Goal: Navigation & Orientation: Find specific page/section

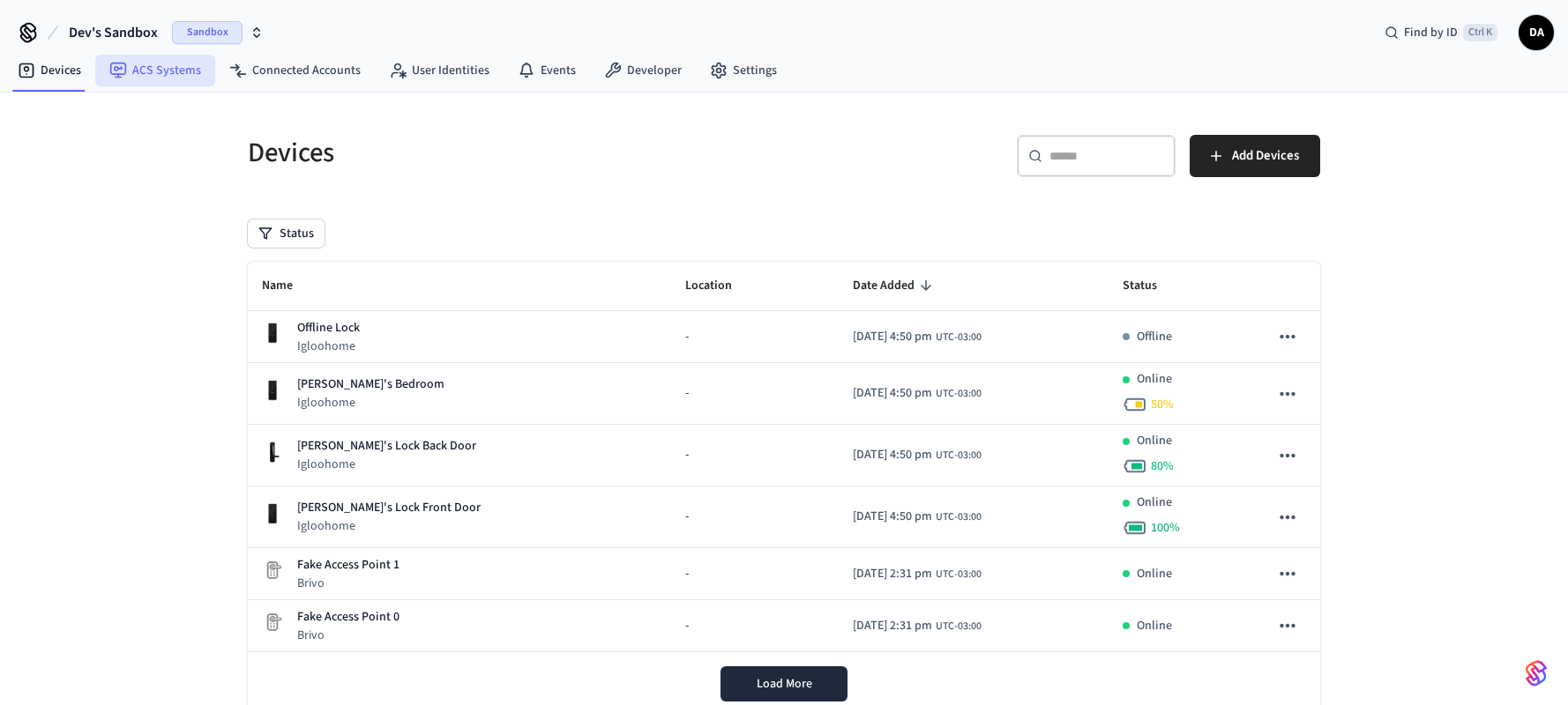
click at [119, 59] on link "ACS Systems" at bounding box center [154, 70] width 120 height 32
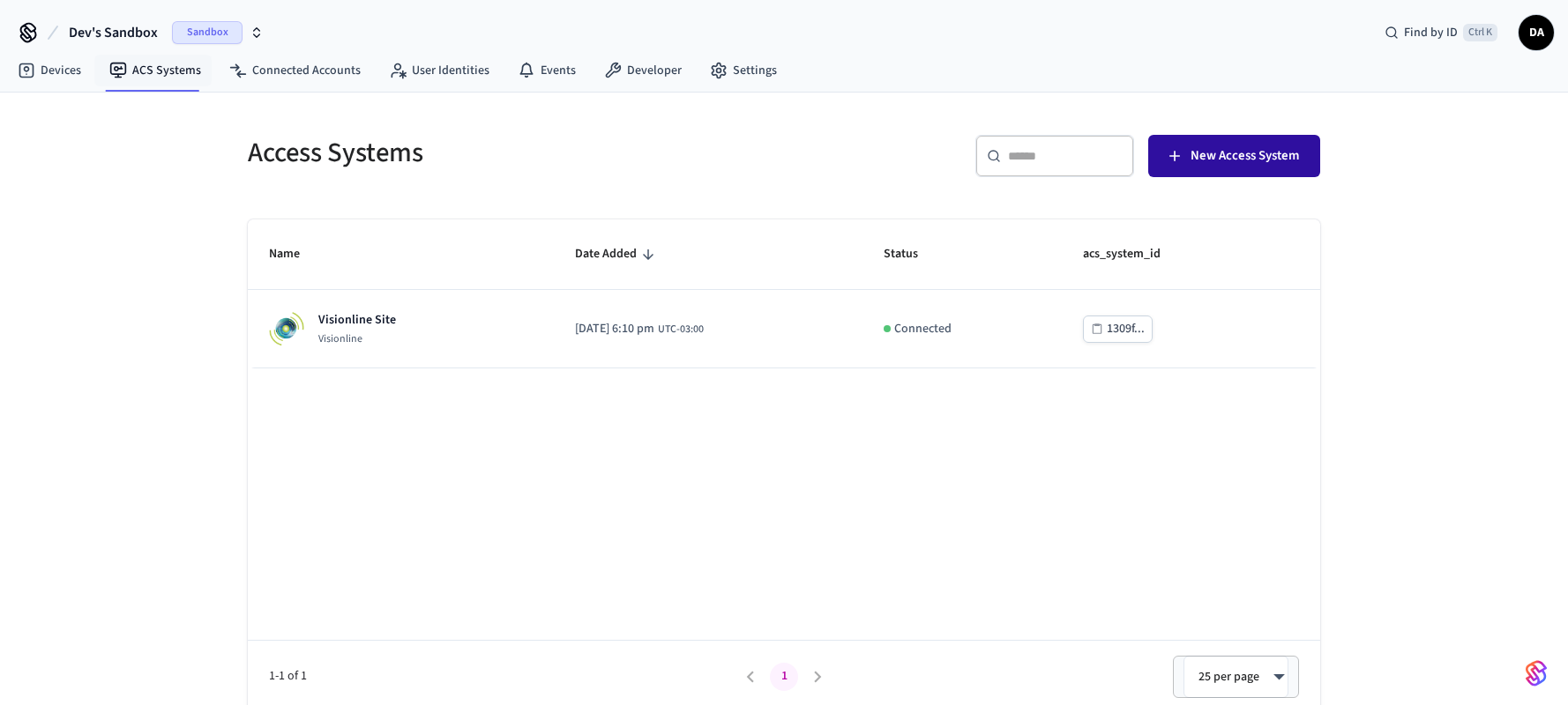
click at [1172, 149] on icon "button" at bounding box center [1175, 156] width 17 height 17
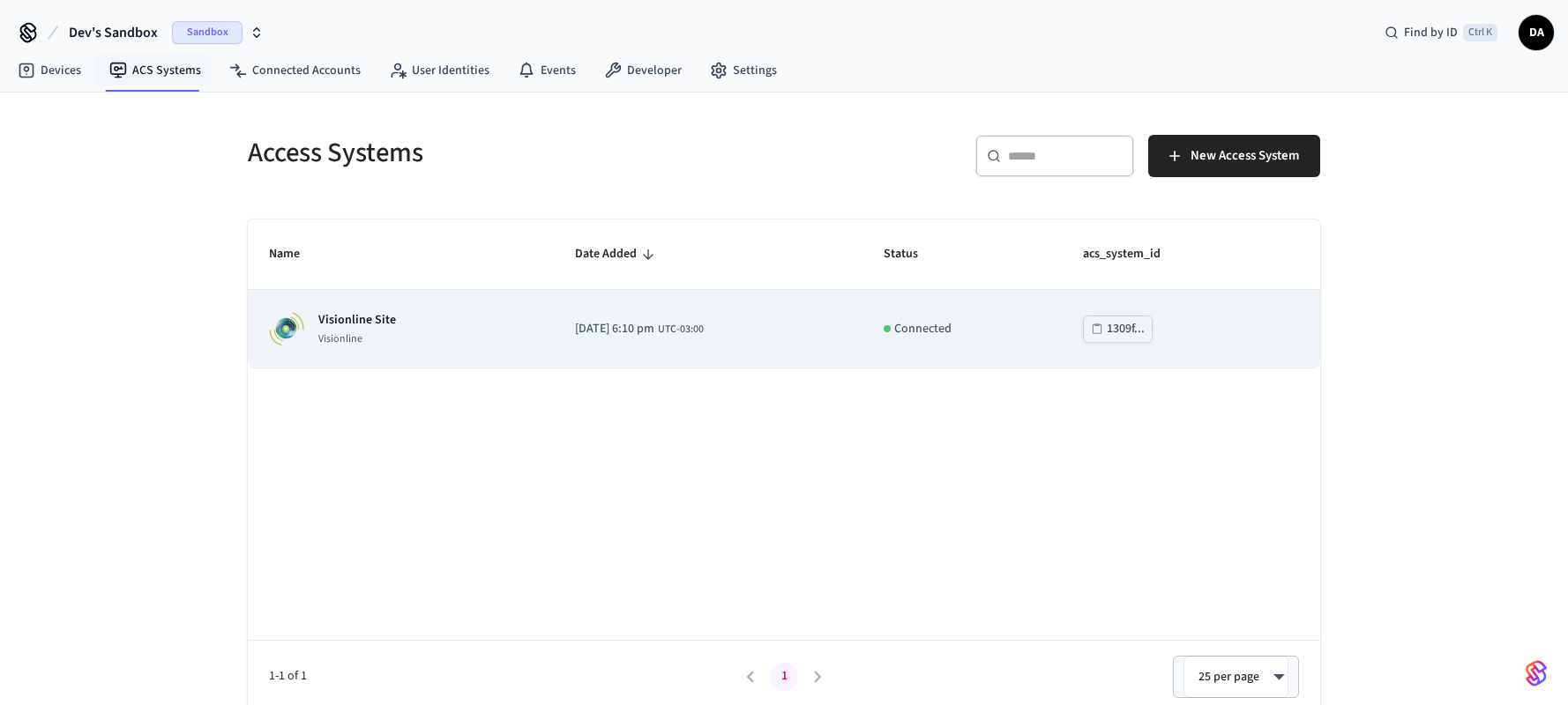
click at [376, 325] on p "Visionline Site" at bounding box center [357, 320] width 78 height 17
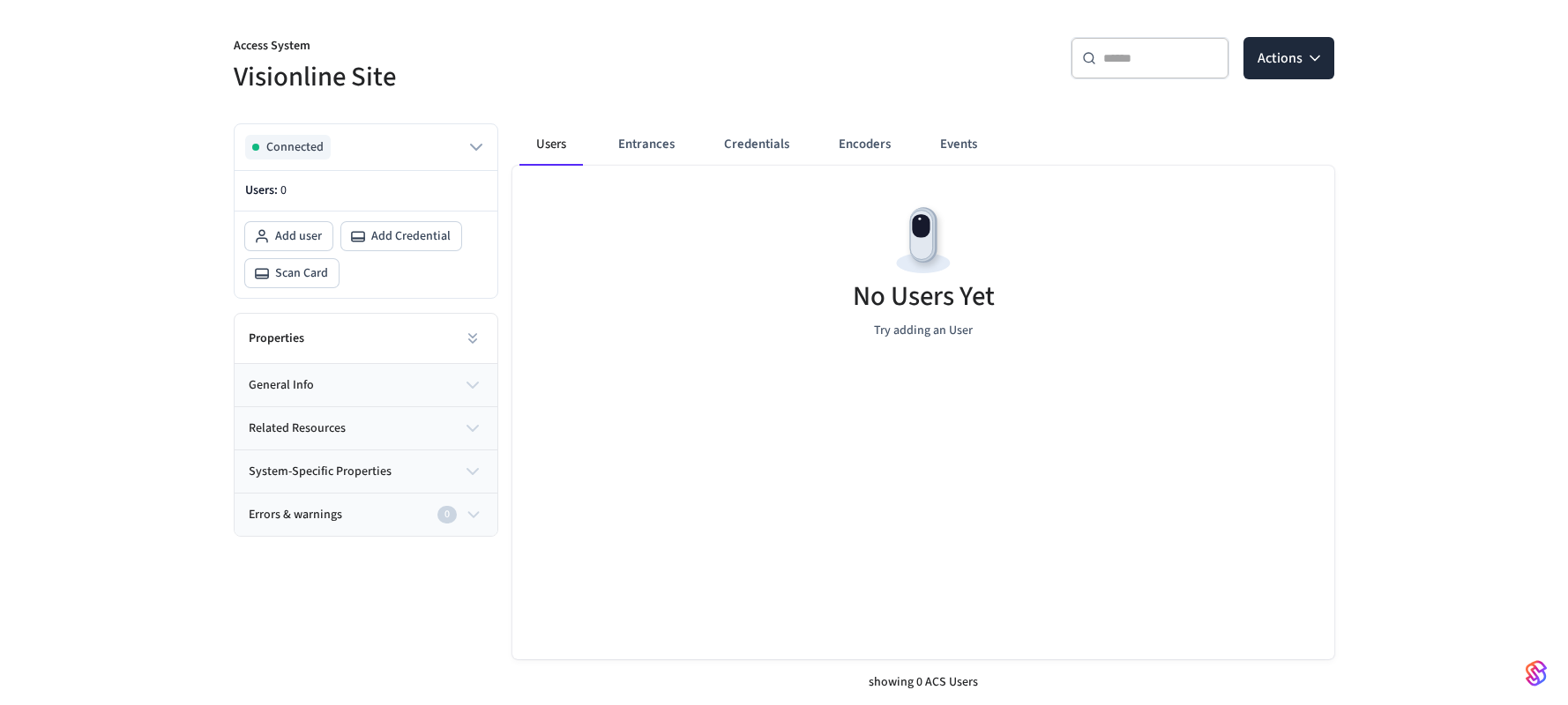
scroll to position [144, 0]
click at [636, 141] on button "Entrances" at bounding box center [646, 144] width 84 height 42
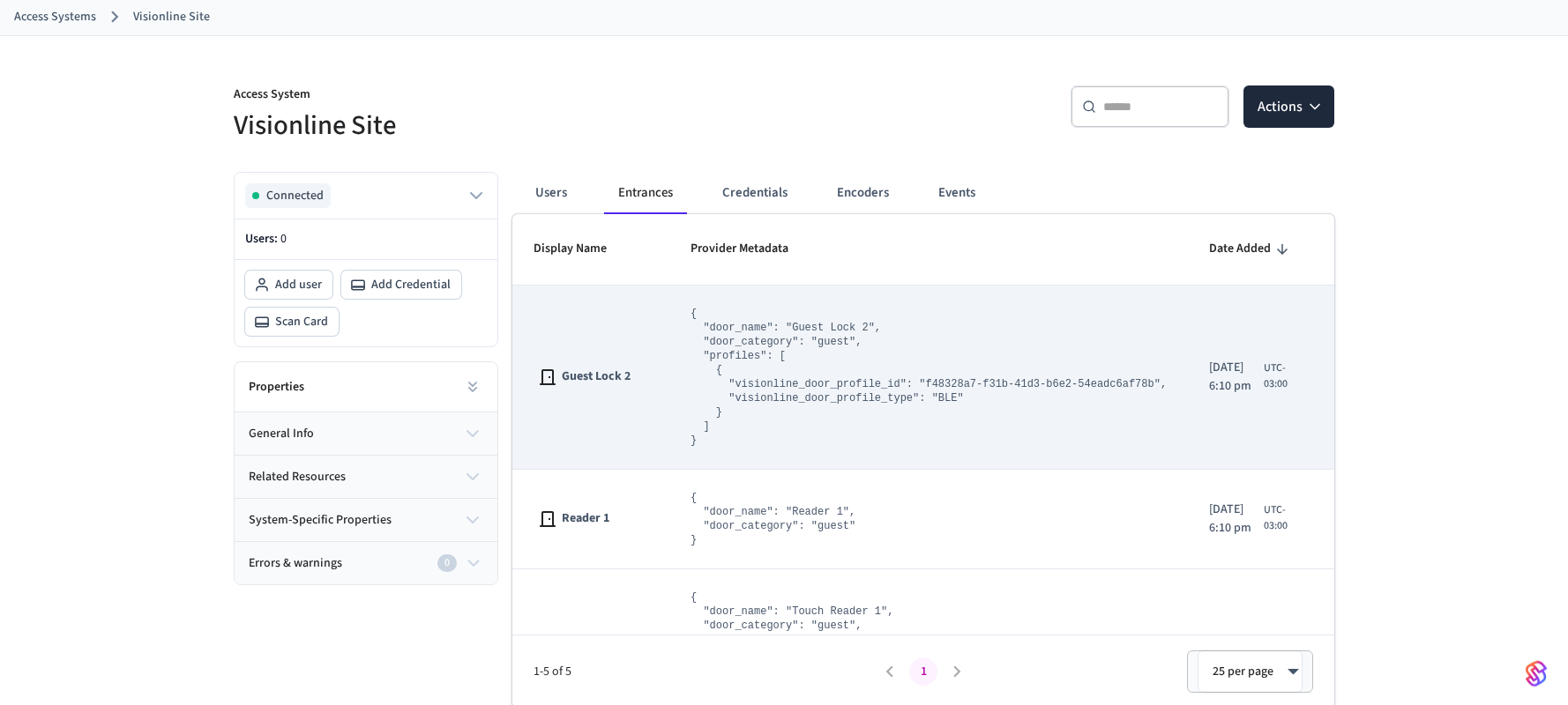
scroll to position [97, 0]
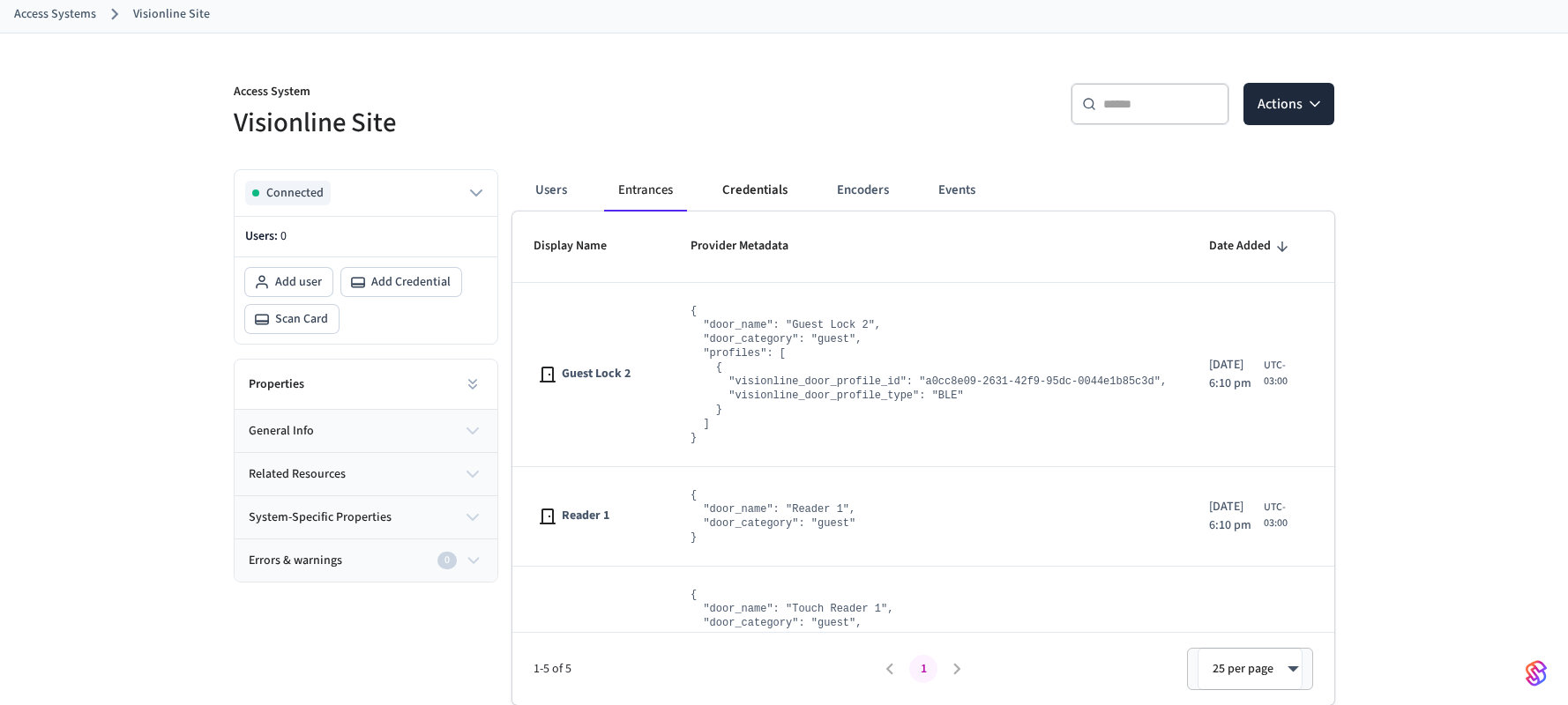
click at [730, 196] on button "Credentials" at bounding box center [755, 191] width 94 height 42
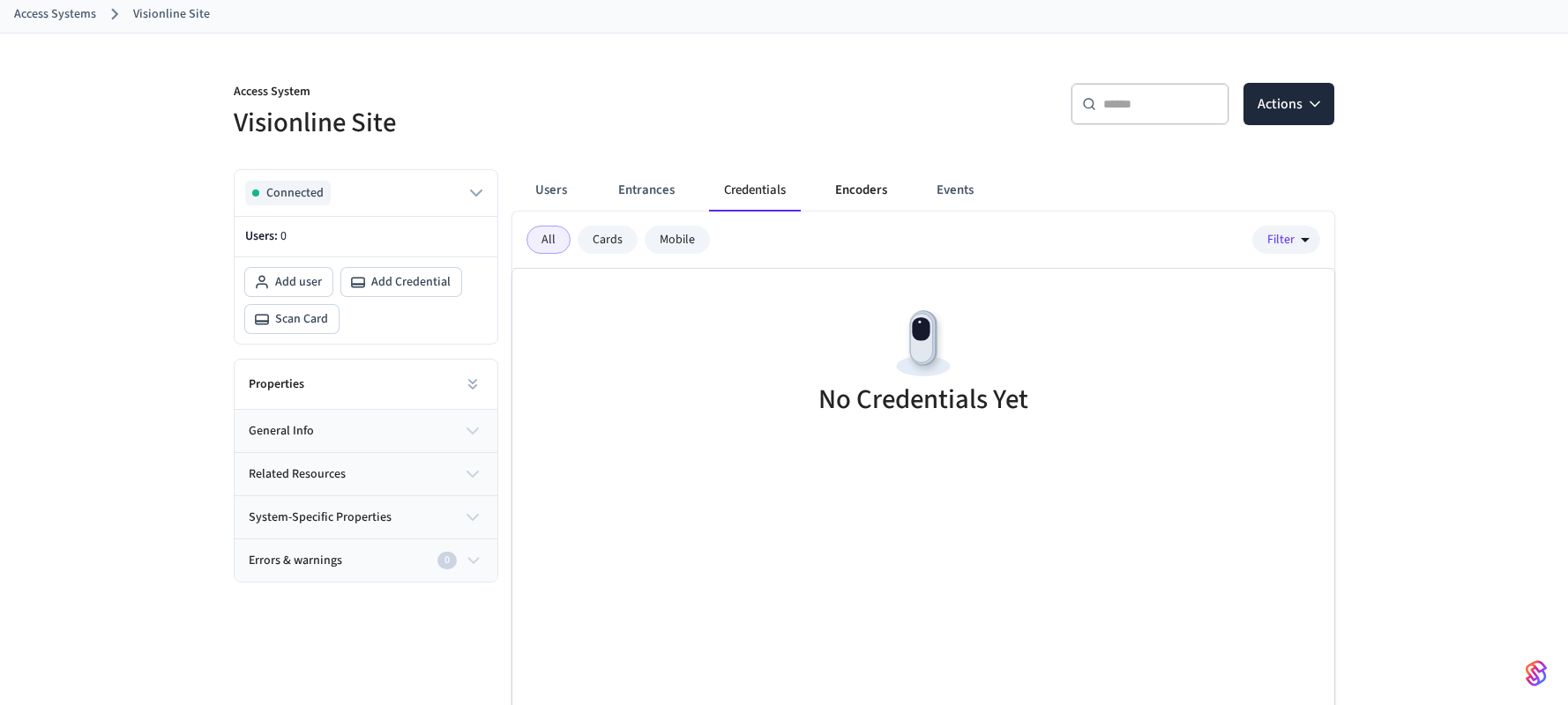
click at [874, 198] on button "Encoders" at bounding box center [862, 191] width 81 height 42
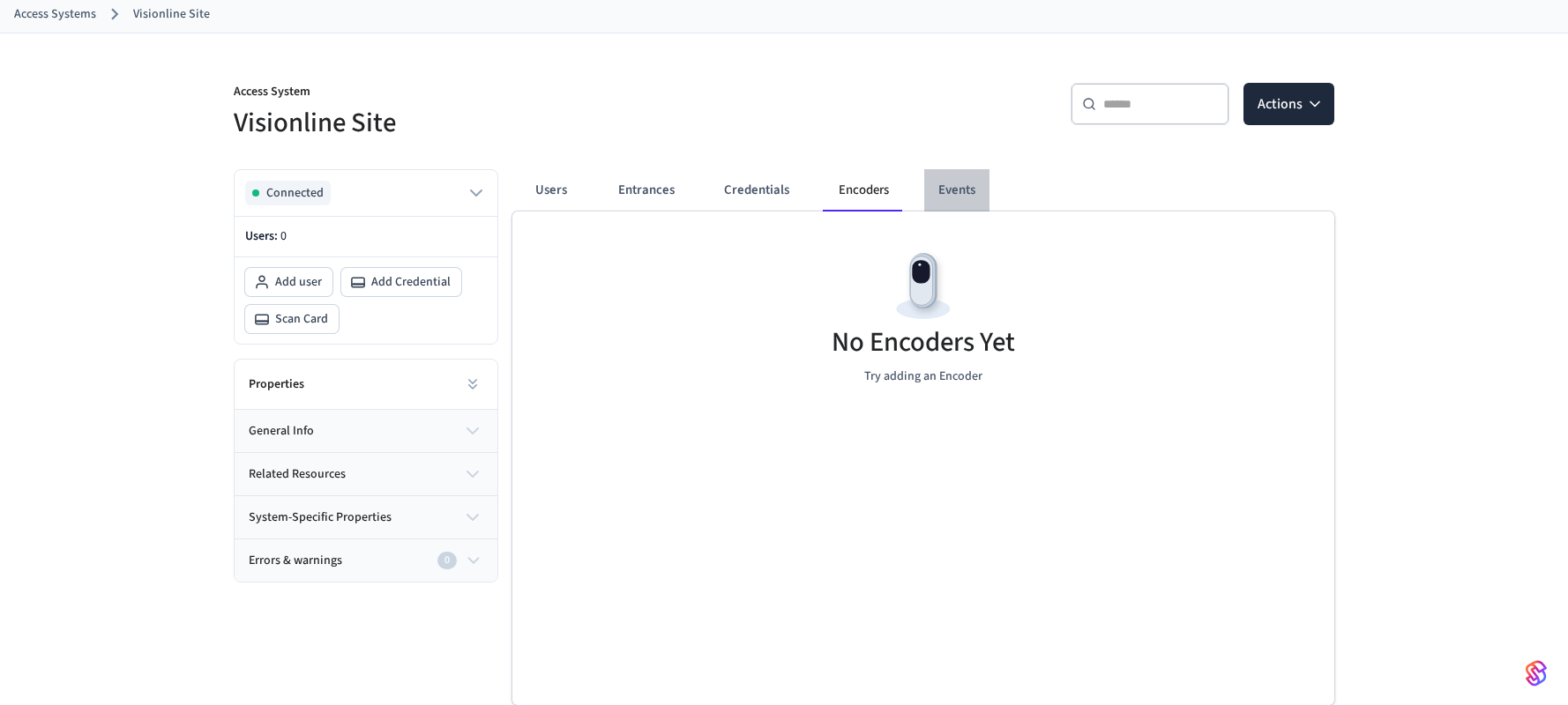
click at [948, 193] on button "Events" at bounding box center [957, 191] width 65 height 42
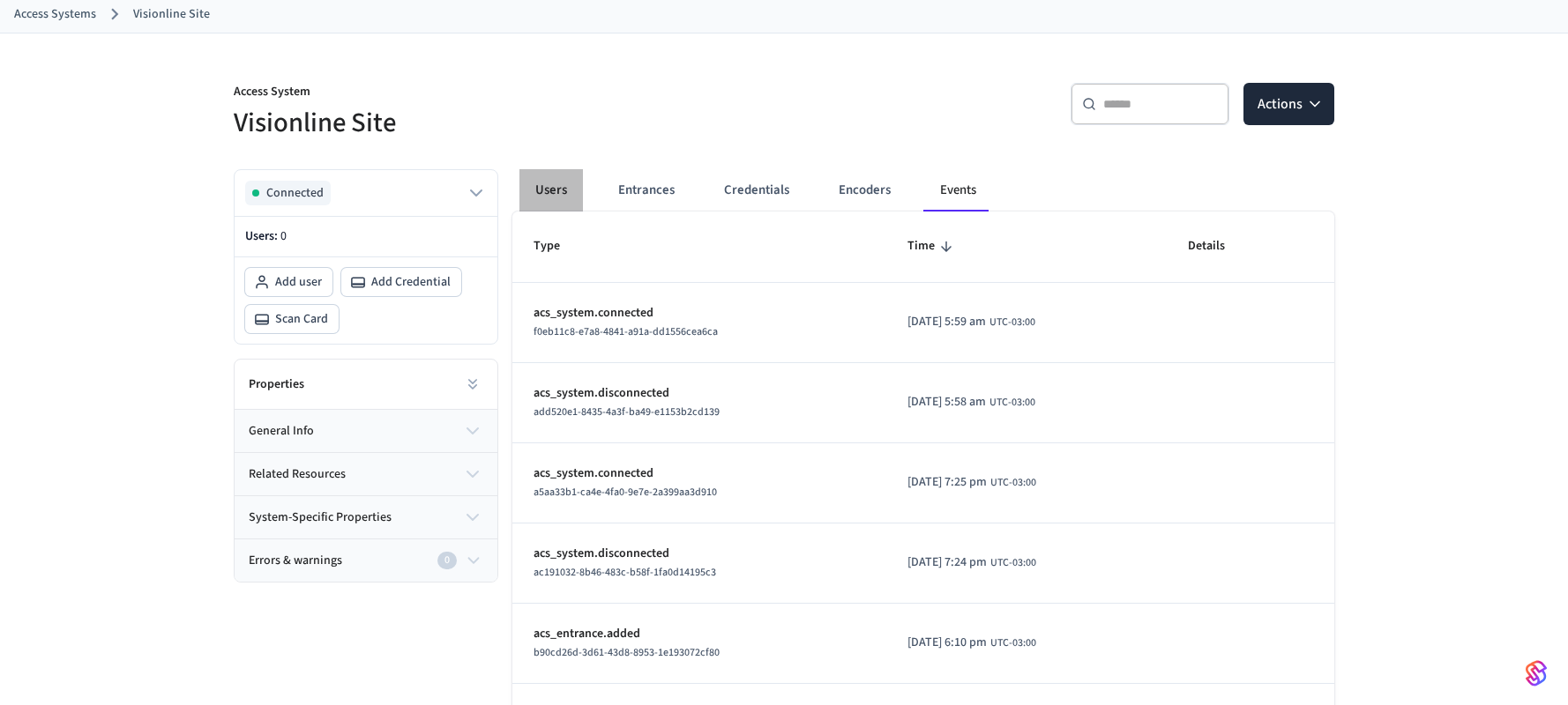
click at [559, 200] on button "Users" at bounding box center [551, 191] width 63 height 42
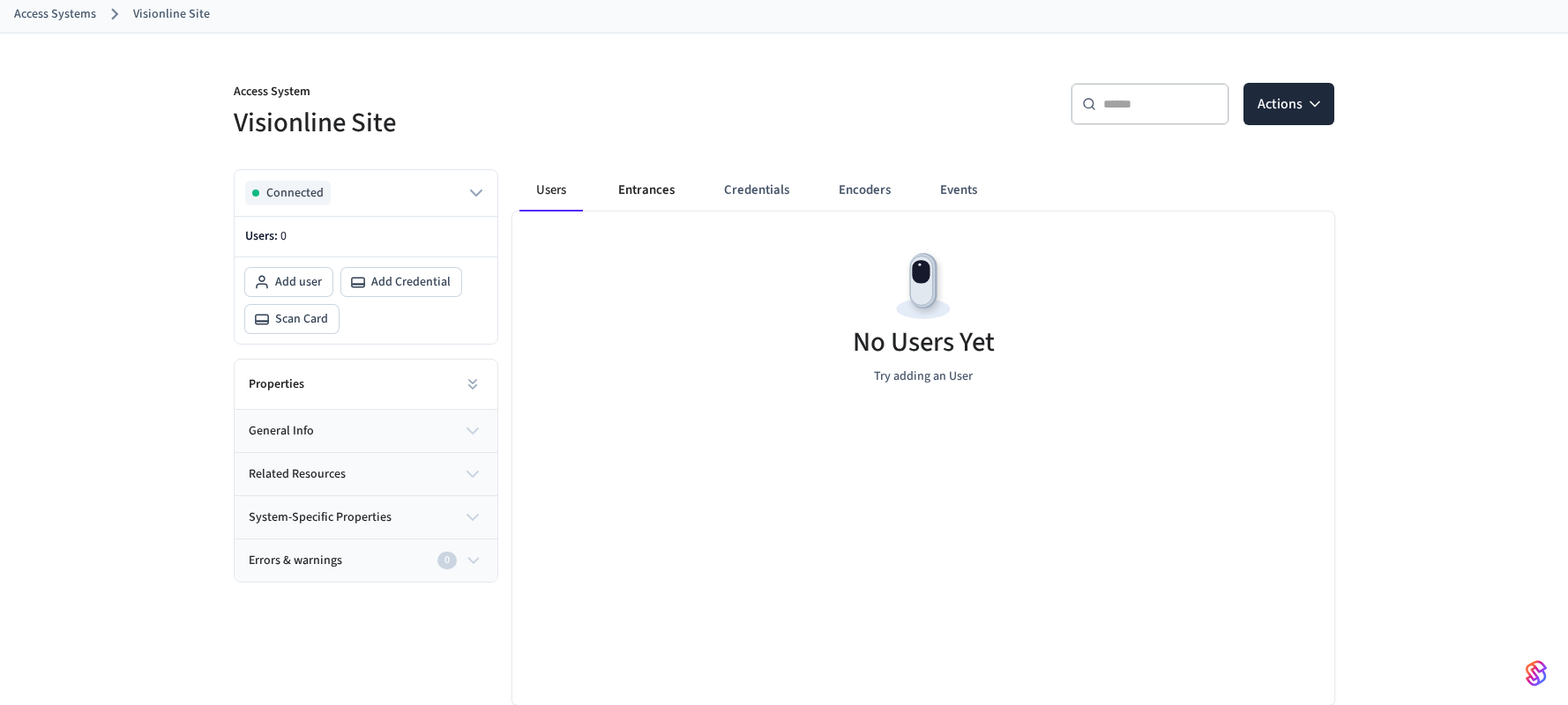
click at [617, 191] on button "Entrances" at bounding box center [646, 191] width 84 height 42
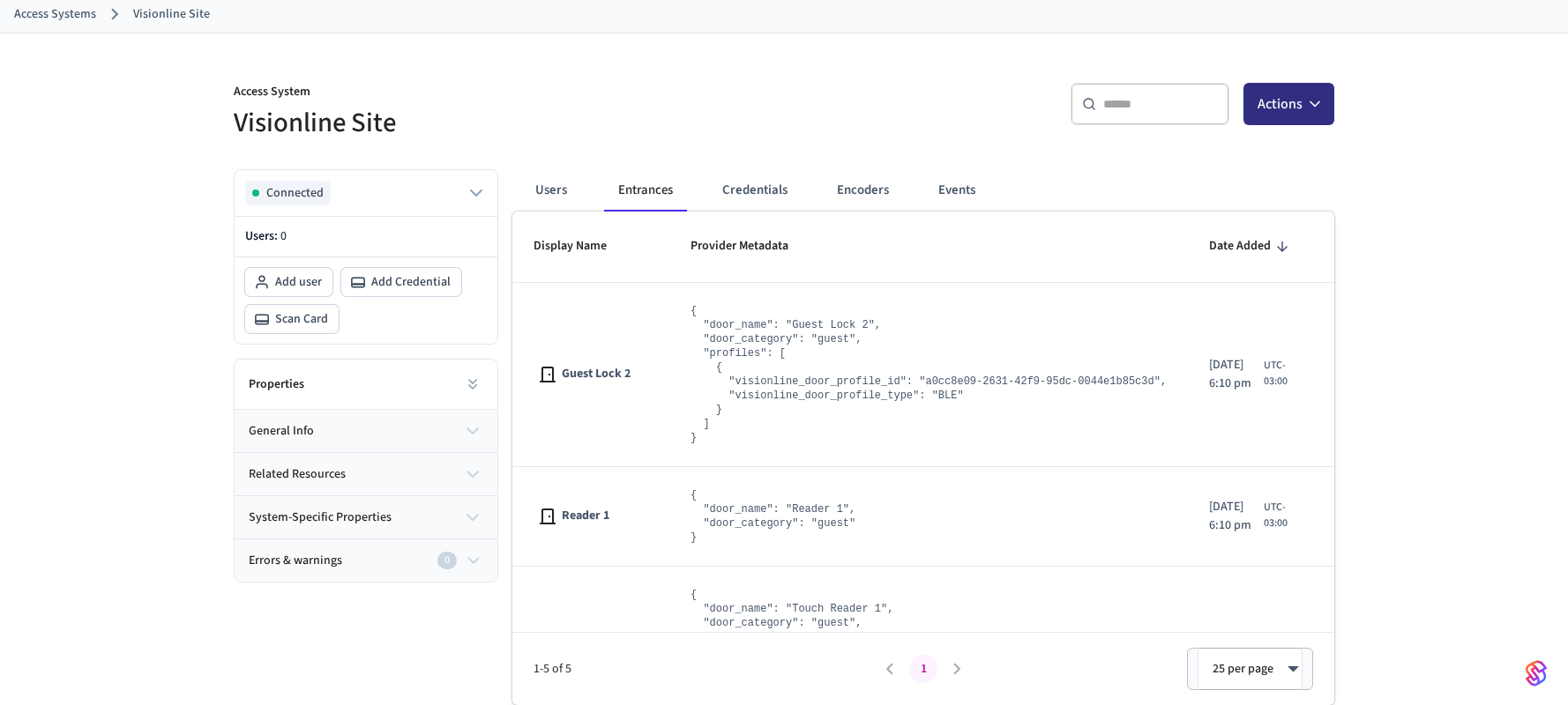
click at [1291, 112] on button "Actions" at bounding box center [1289, 104] width 91 height 42
click at [599, 108] on h5 "Visionline Site" at bounding box center [503, 124] width 540 height 36
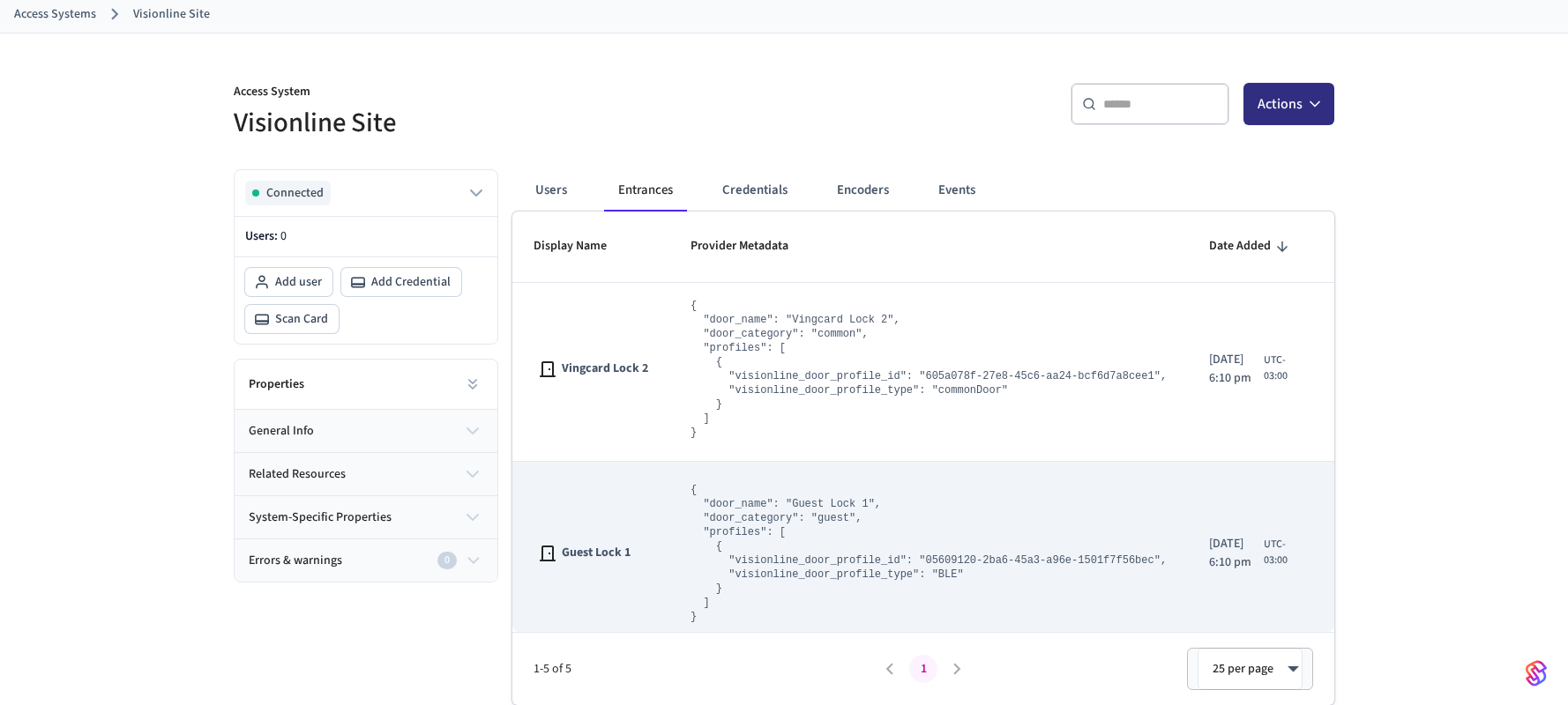
scroll to position [488, 0]
